Goal: Navigation & Orientation: Find specific page/section

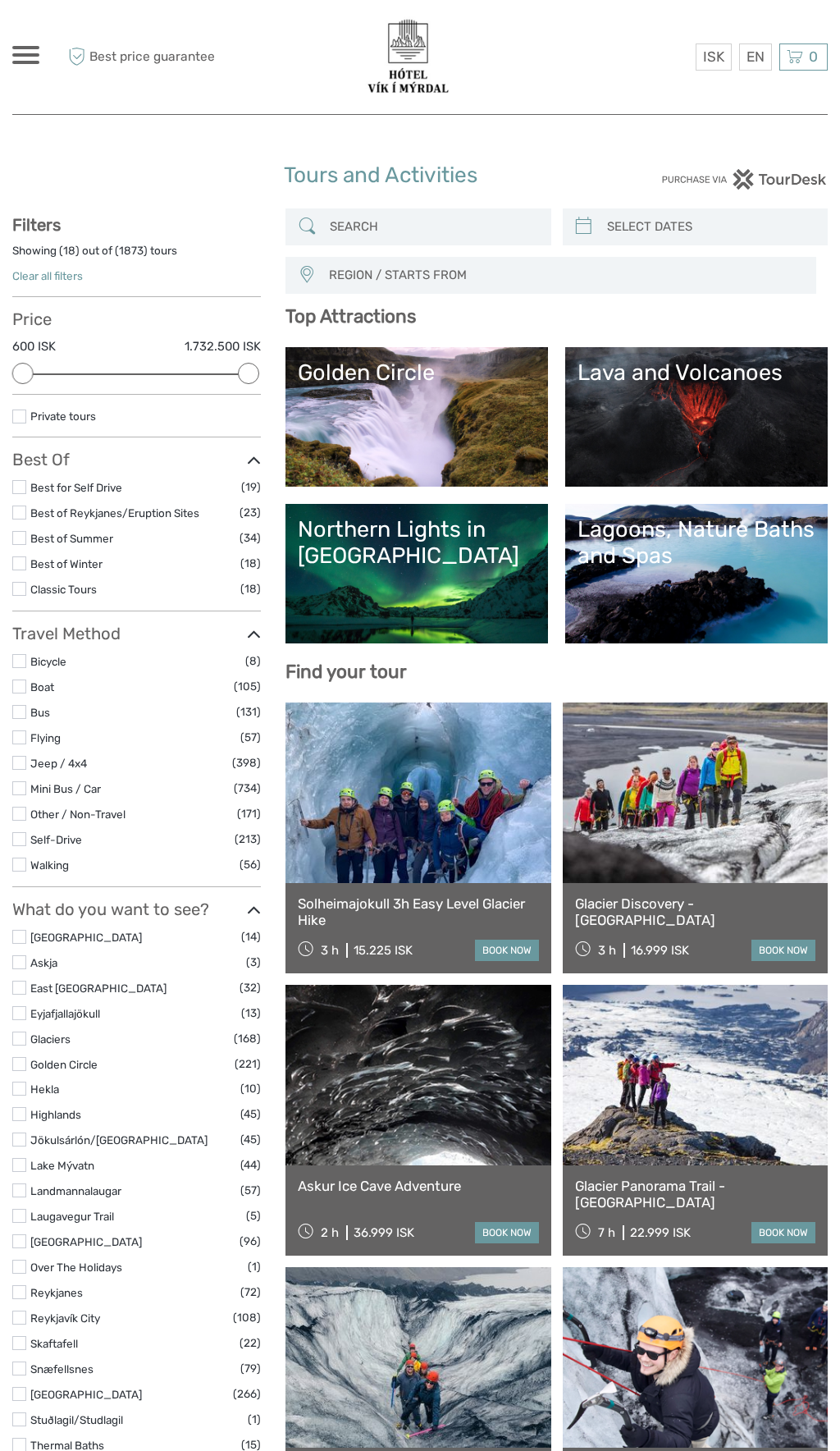
select select
click at [717, 607] on link "Lagoons, Nature Baths and Spas" at bounding box center [697, 573] width 238 height 115
select select
click at [460, 573] on link "Northern Lights in [GEOGRAPHIC_DATA]" at bounding box center [417, 573] width 238 height 115
